Goal: Task Accomplishment & Management: Manage account settings

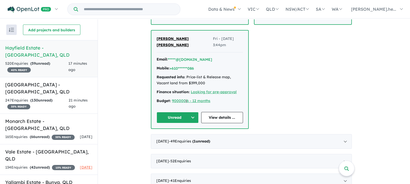
scroll to position [327, 0]
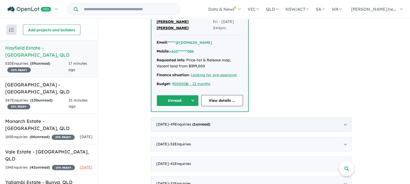
click at [163, 117] on div "[DATE] - 49 Enquir ies ( 1 unread)" at bounding box center [251, 124] width 201 height 15
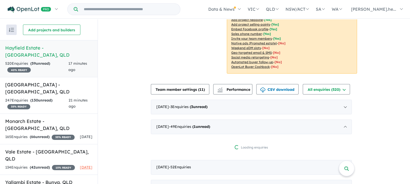
scroll to position [120, 0]
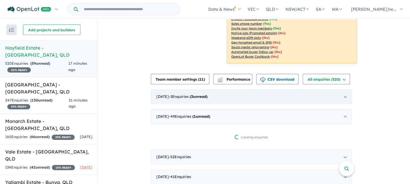
click at [166, 102] on div "[DATE] - 3 Enquir ies ( 3 unread)" at bounding box center [251, 97] width 201 height 15
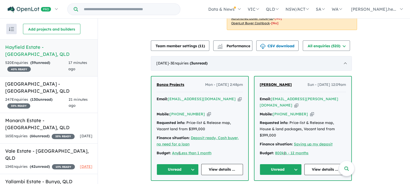
scroll to position [185, 0]
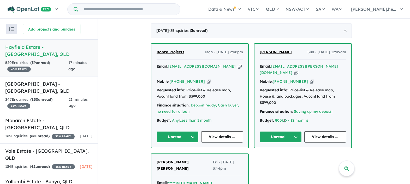
click at [188, 133] on button "Unread" at bounding box center [178, 136] width 42 height 11
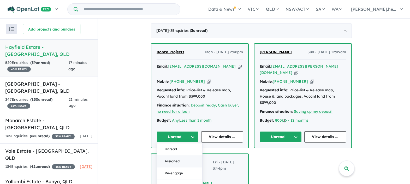
click at [185, 155] on button "Assigned" at bounding box center [179, 161] width 45 height 12
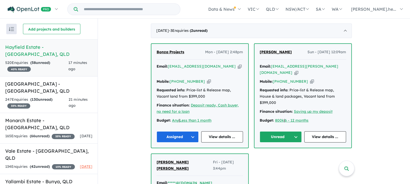
click at [277, 132] on button "Unread" at bounding box center [281, 136] width 42 height 11
click at [280, 155] on button "Assigned" at bounding box center [282, 161] width 45 height 12
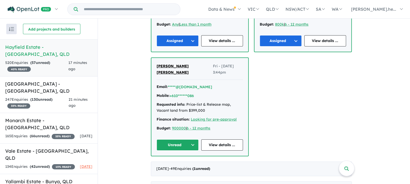
scroll to position [316, 0]
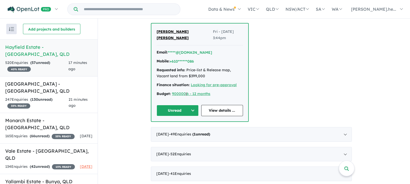
click at [178, 105] on button "Unread" at bounding box center [178, 110] width 42 height 11
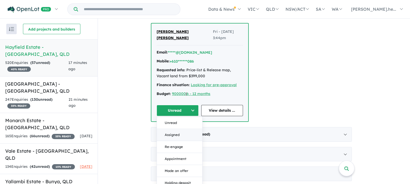
click at [183, 129] on button "Assigned" at bounding box center [179, 135] width 45 height 12
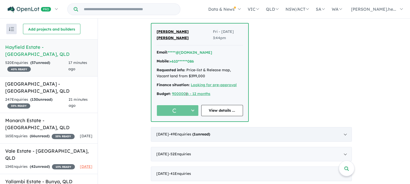
click at [223, 127] on div "[DATE] - 49 Enquir ies ( 1 unread)" at bounding box center [251, 134] width 201 height 15
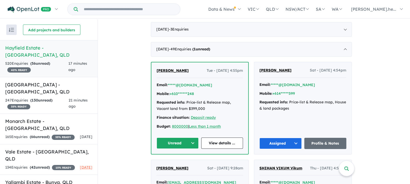
scroll to position [207, 0]
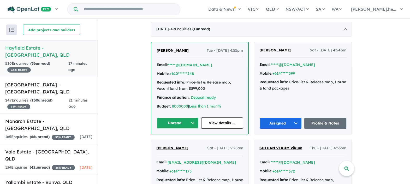
click at [196, 121] on button "Unread" at bounding box center [178, 123] width 42 height 11
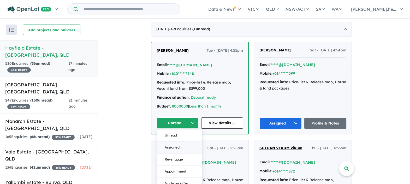
click at [179, 149] on button "Assigned" at bounding box center [179, 148] width 45 height 12
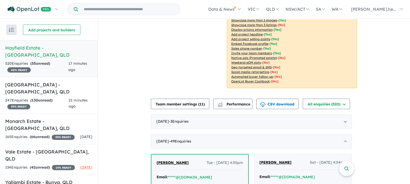
scroll to position [0, 0]
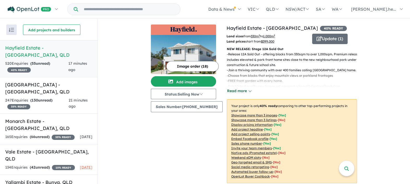
click at [243, 88] on button "Read more" at bounding box center [239, 91] width 25 height 6
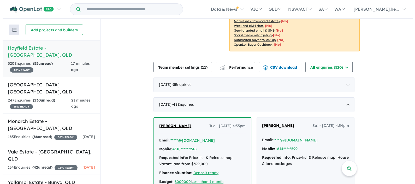
scroll to position [196, 0]
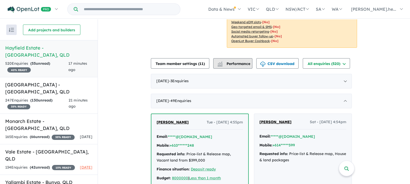
click at [236, 63] on span "Performance" at bounding box center [234, 63] width 32 height 5
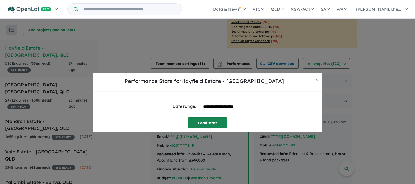
click at [214, 120] on button "Load stats" at bounding box center [207, 123] width 39 height 10
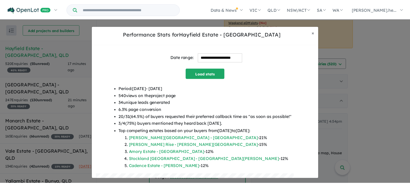
scroll to position [0, 0]
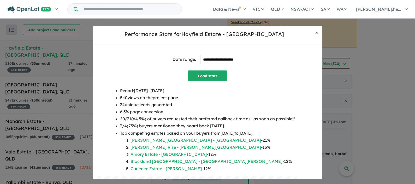
click at [316, 33] on span "×" at bounding box center [317, 33] width 3 height 6
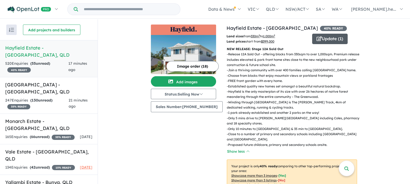
click at [320, 37] on button "Update ( 1 )" at bounding box center [330, 39] width 36 height 10
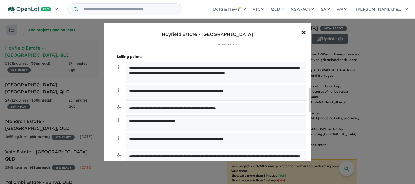
scroll to position [56, 0]
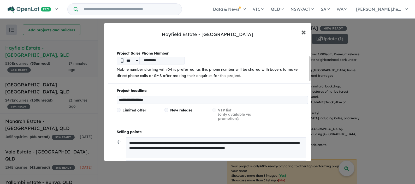
click at [303, 31] on span "×" at bounding box center [303, 31] width 5 height 11
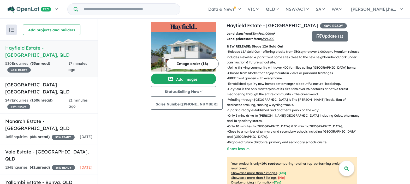
scroll to position [0, 0]
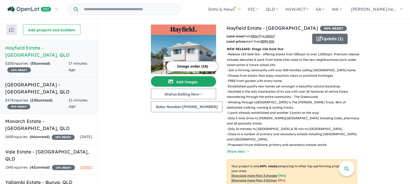
click at [65, 82] on h5 "Paradise Lakes Estate - [GEOGRAPHIC_DATA] , [GEOGRAPHIC_DATA]" at bounding box center [48, 88] width 87 height 14
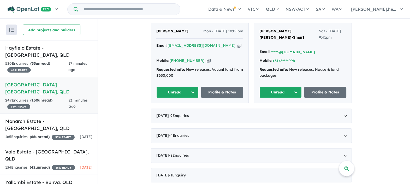
scroll to position [294, 0]
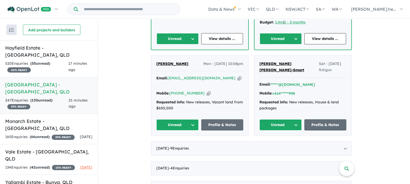
click at [287, 119] on button "Unread" at bounding box center [281, 124] width 42 height 11
click at [279, 143] on button "Assigned" at bounding box center [282, 149] width 45 height 12
click at [196, 119] on button "Unread" at bounding box center [177, 124] width 42 height 11
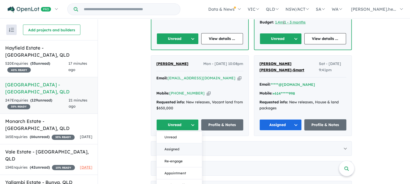
click at [190, 143] on button "Assigned" at bounding box center [179, 149] width 45 height 12
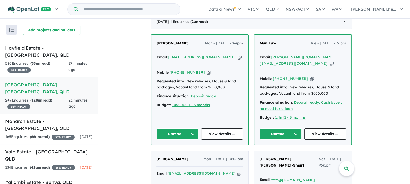
scroll to position [196, 0]
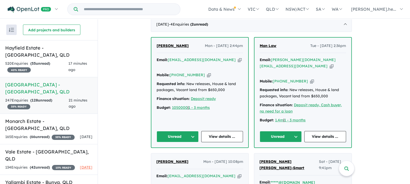
click at [294, 131] on button "Unread" at bounding box center [281, 136] width 42 height 11
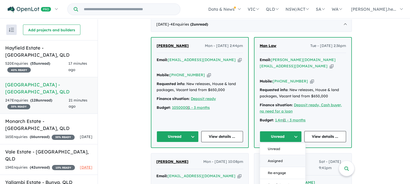
click at [281, 155] on button "Assigned" at bounding box center [282, 161] width 45 height 12
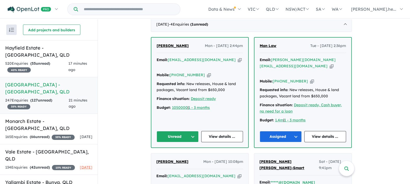
click at [184, 131] on button "Unread" at bounding box center [178, 136] width 42 height 11
click at [182, 155] on button "Assigned" at bounding box center [179, 161] width 45 height 12
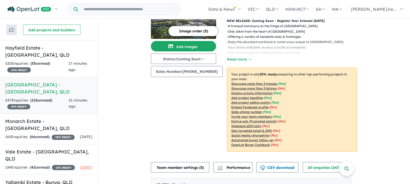
scroll to position [0, 0]
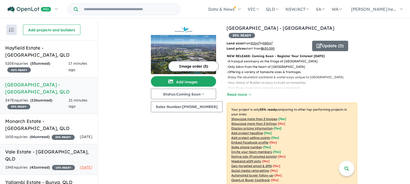
click at [59, 165] on div "134 Enquir ies ( 42 unread) 15 % READY" at bounding box center [40, 168] width 70 height 6
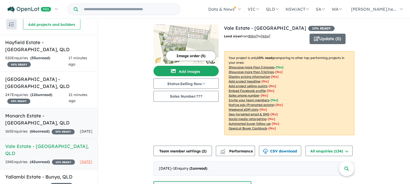
scroll to position [10, 0]
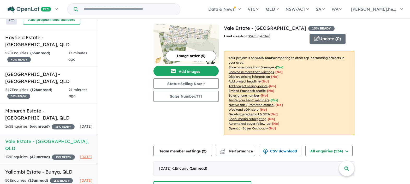
click at [44, 169] on h5 "Yallambi Estate - [GEOGRAPHIC_DATA] , [GEOGRAPHIC_DATA]" at bounding box center [48, 172] width 87 height 7
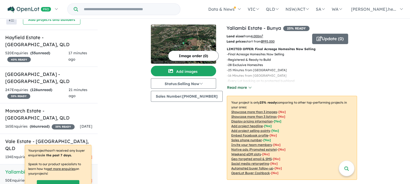
click at [227, 88] on button "Read more" at bounding box center [239, 88] width 25 height 6
